Goal: Transaction & Acquisition: Purchase product/service

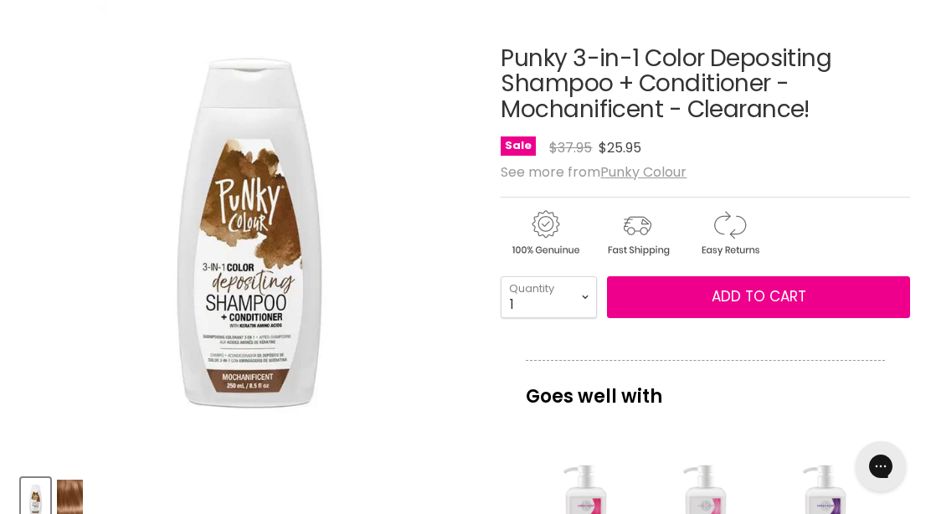
scroll to position [246, 0]
click at [252, 291] on img "Punky 3-in-1 Color Depositing Shampoo + Conditioner - Mochanificent - Clearance…" at bounding box center [250, 233] width 302 height 458
click at [659, 168] on u "Punky Colour" at bounding box center [644, 171] width 86 height 19
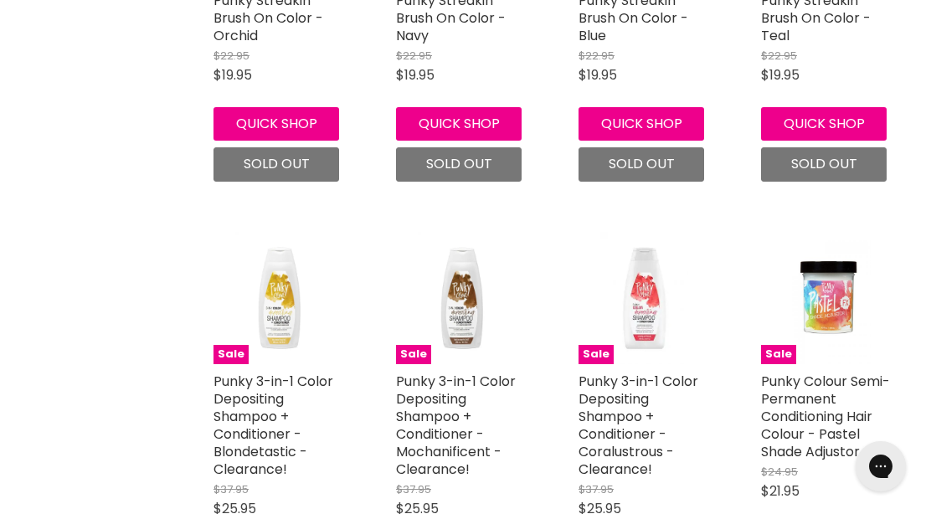
scroll to position [1474, 0]
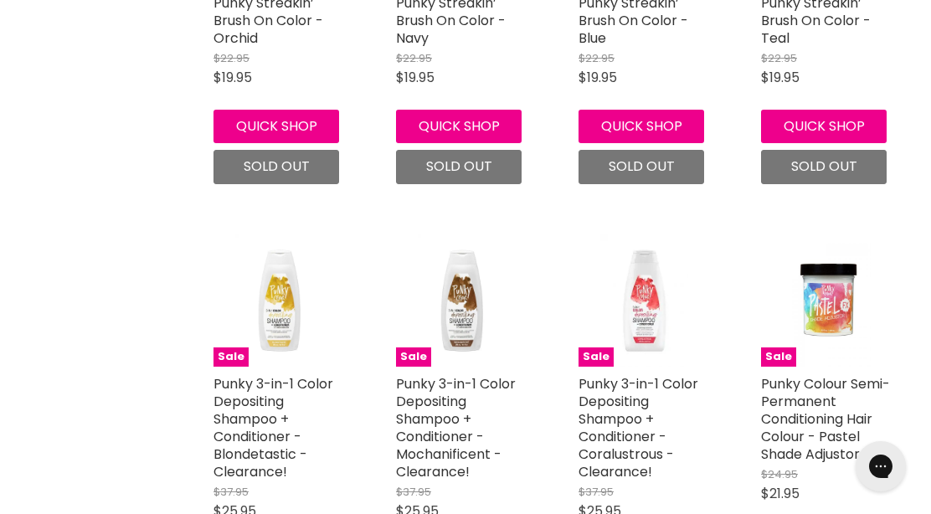
click at [656, 292] on img "Main content" at bounding box center [644, 301] width 87 height 132
